Goal: Task Accomplishment & Management: Use online tool/utility

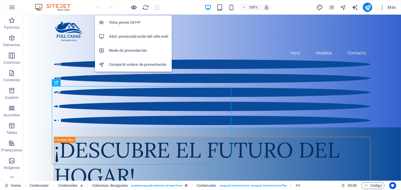
click at [132, 6] on icon "button" at bounding box center [134, 7] width 7 height 7
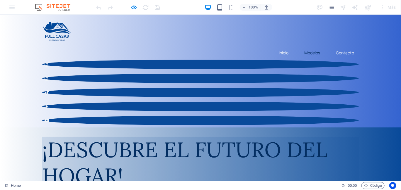
click at [312, 46] on link "Modelos" at bounding box center [312, 52] width 25 height 13
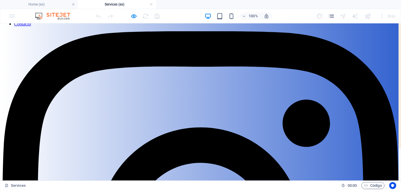
scroll to position [74, 0]
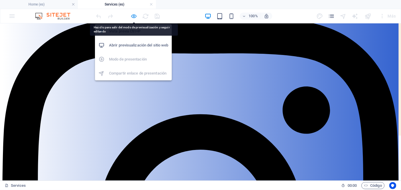
click at [133, 14] on icon "button" at bounding box center [134, 16] width 7 height 7
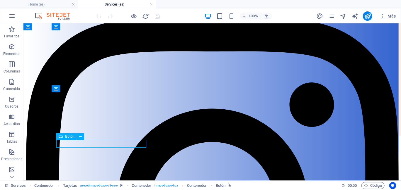
drag, startPoint x: 78, startPoint y: 143, endPoint x: 101, endPoint y: 166, distance: 32.3
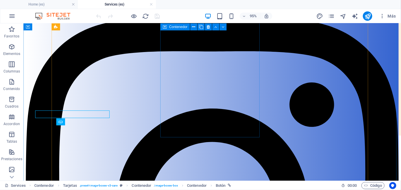
scroll to position [89, 0]
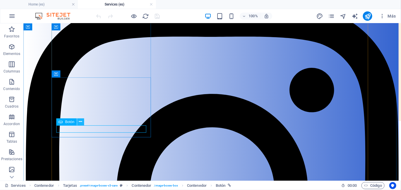
click at [81, 123] on icon at bounding box center [80, 122] width 3 height 6
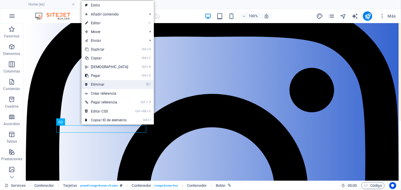
click at [112, 85] on link "⌦ Eliminar" at bounding box center [106, 84] width 50 height 9
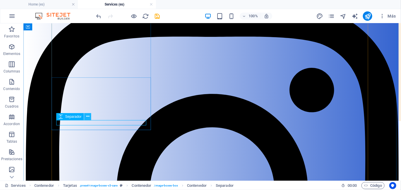
click at [89, 117] on icon at bounding box center [87, 117] width 3 height 6
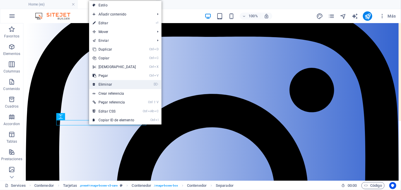
click at [108, 81] on link "⌦ Eliminar" at bounding box center [114, 84] width 50 height 9
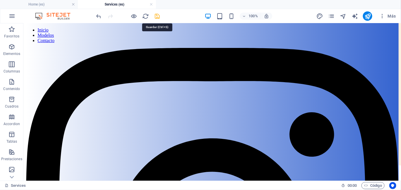
click at [160, 17] on icon "save" at bounding box center [157, 16] width 7 height 7
click at [144, 18] on icon "reload" at bounding box center [145, 16] width 7 height 7
click at [144, 16] on icon "reload" at bounding box center [145, 16] width 7 height 7
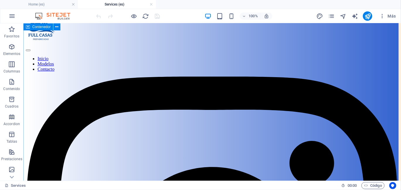
scroll to position [59, 0]
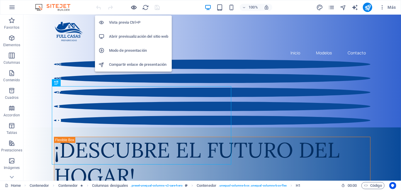
click at [133, 7] on icon "button" at bounding box center [134, 7] width 7 height 7
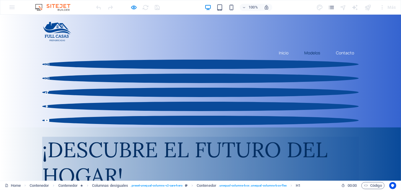
click at [309, 46] on link "Modelos" at bounding box center [312, 52] width 25 height 13
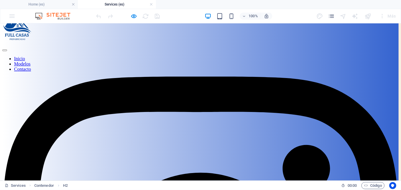
scroll to position [45, 0]
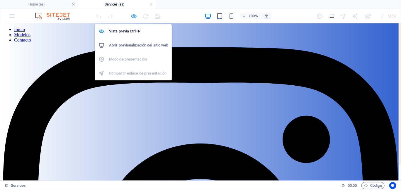
click at [135, 15] on icon "button" at bounding box center [134, 16] width 7 height 7
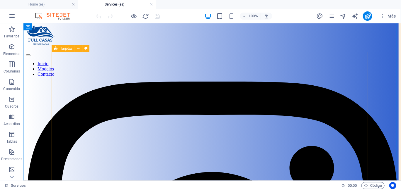
scroll to position [0, 0]
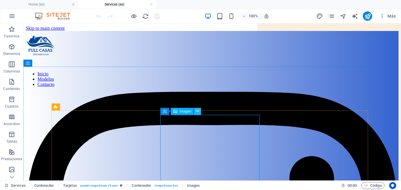
click at [198, 110] on icon at bounding box center [197, 111] width 3 height 6
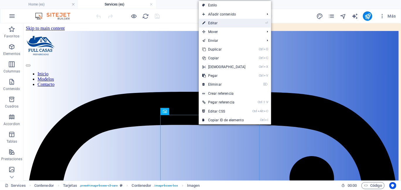
click at [238, 21] on link "⏎ Editar" at bounding box center [224, 23] width 50 height 9
select select "%"
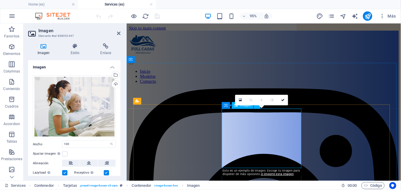
scroll to position [29, 0]
